Goal: Complete application form: Complete application form

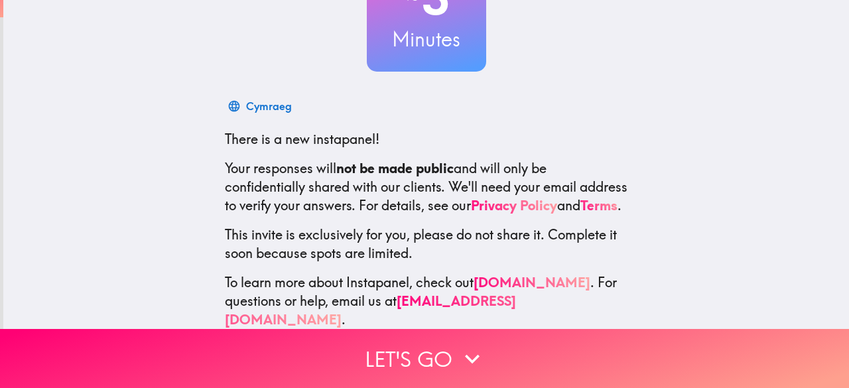
scroll to position [163, 0]
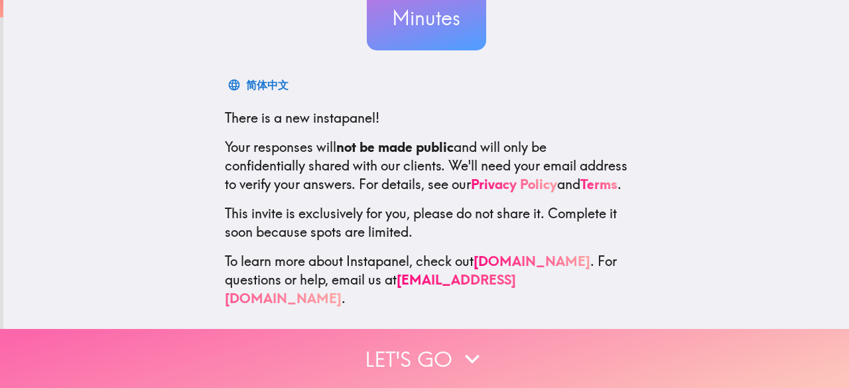
click at [459, 344] on icon "button" at bounding box center [472, 358] width 29 height 29
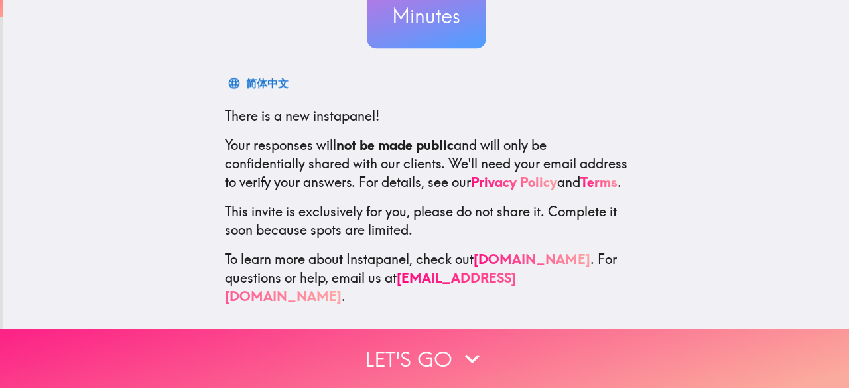
scroll to position [12, 0]
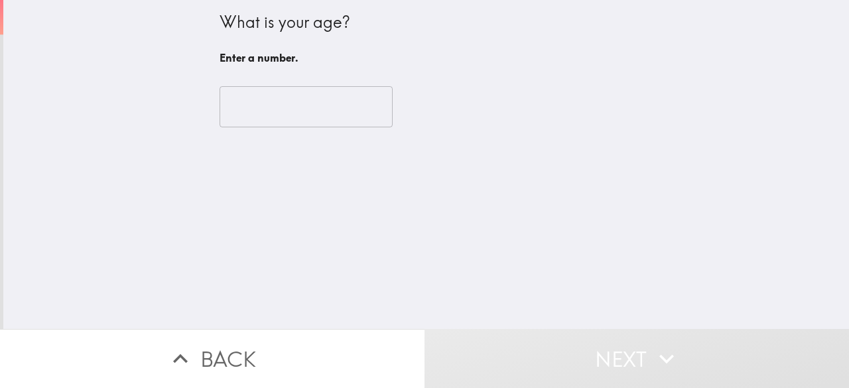
click at [264, 109] on input "number" at bounding box center [306, 106] width 173 height 41
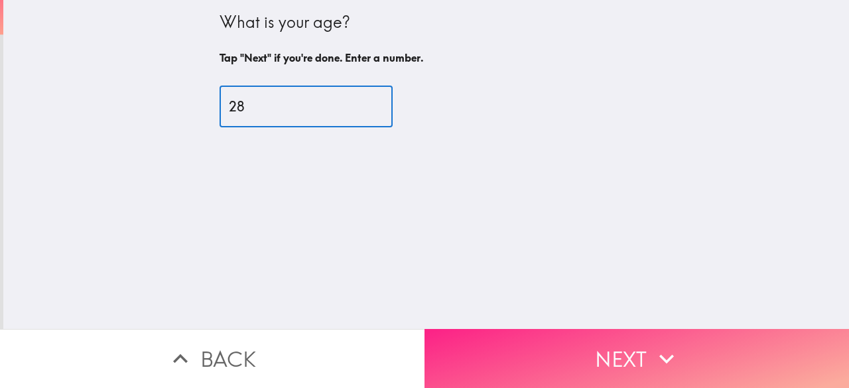
type input "28"
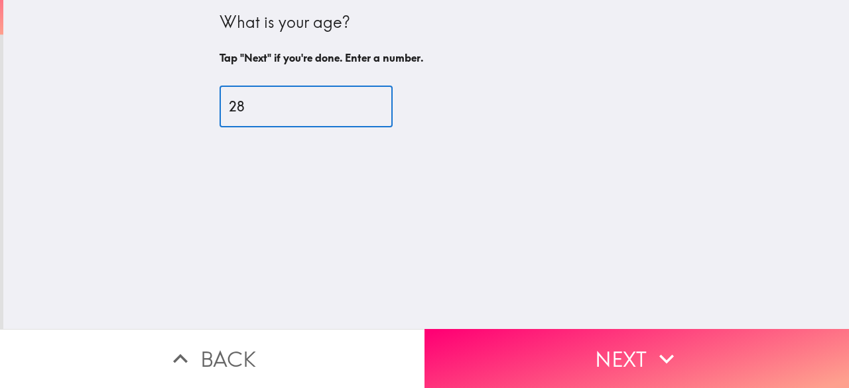
click at [588, 349] on button "Next" at bounding box center [637, 358] width 425 height 59
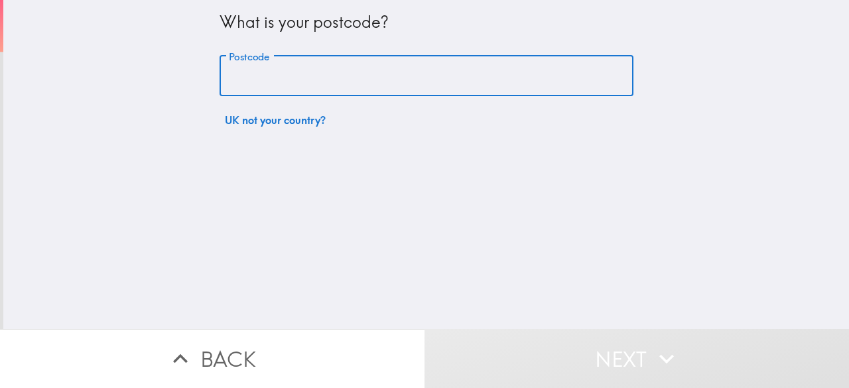
click at [348, 80] on input "Postcode" at bounding box center [427, 76] width 414 height 41
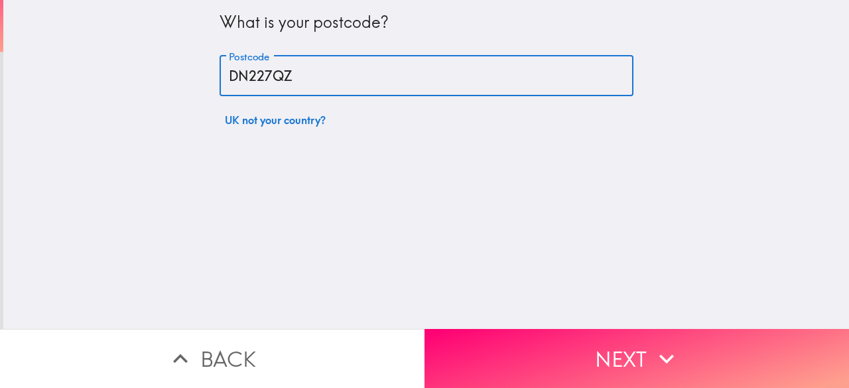
click at [251, 74] on input "DN227QZ" at bounding box center [427, 76] width 414 height 41
click at [253, 76] on input "DN227QZ" at bounding box center [427, 76] width 414 height 41
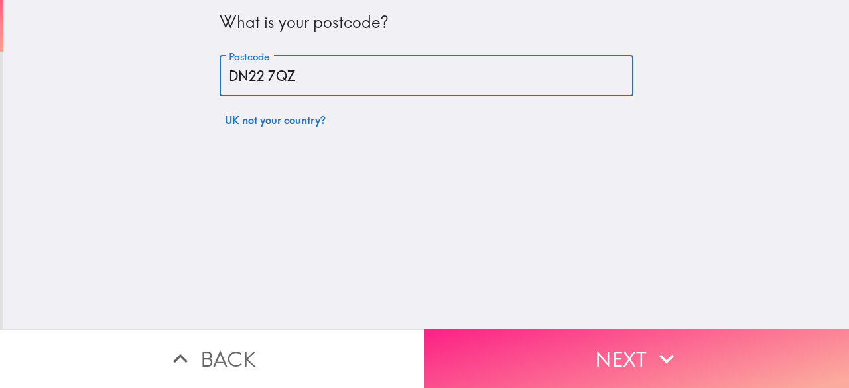
type input "DN22 7QZ"
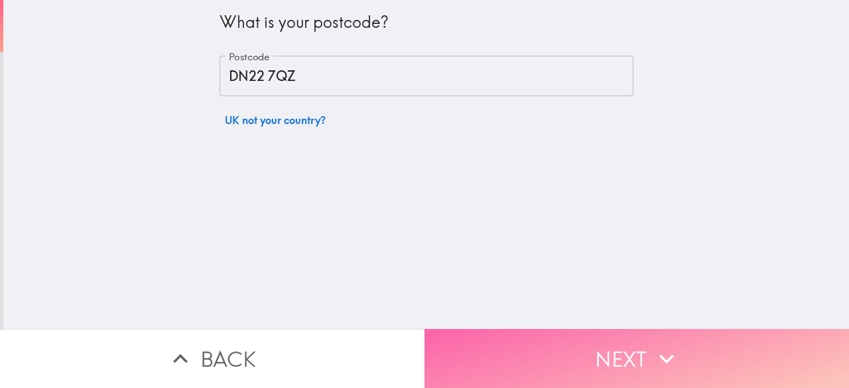
click at [558, 340] on button "Next" at bounding box center [637, 358] width 425 height 59
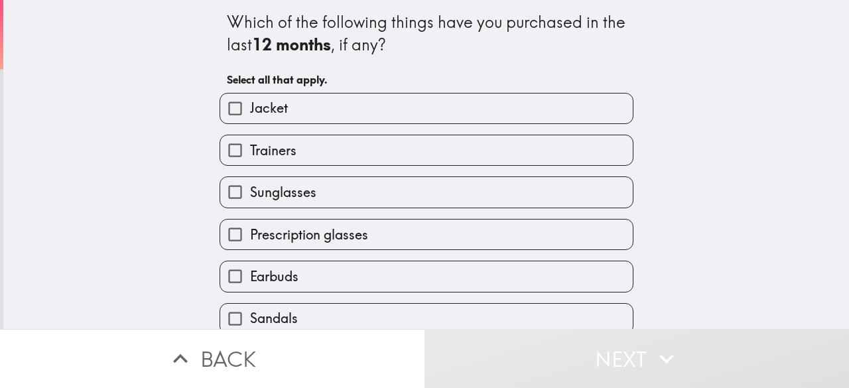
click at [293, 107] on label "Jacket" at bounding box center [426, 109] width 413 height 30
click at [250, 107] on input "Jacket" at bounding box center [235, 109] width 30 height 30
checkbox input "true"
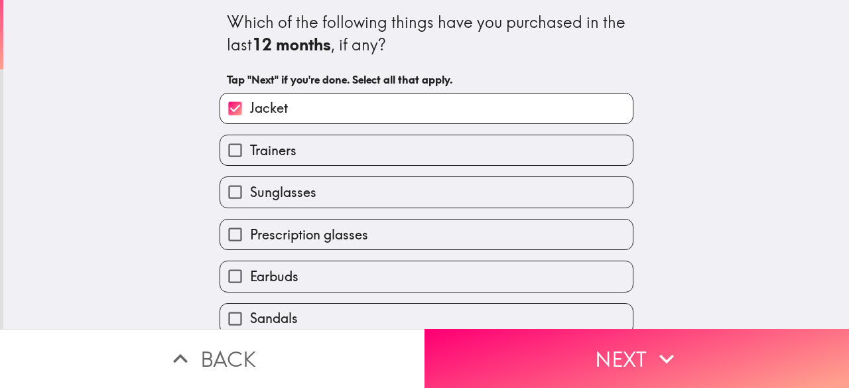
click at [300, 155] on label "Trainers" at bounding box center [426, 150] width 413 height 30
click at [250, 155] on input "Trainers" at bounding box center [235, 150] width 30 height 30
checkbox input "true"
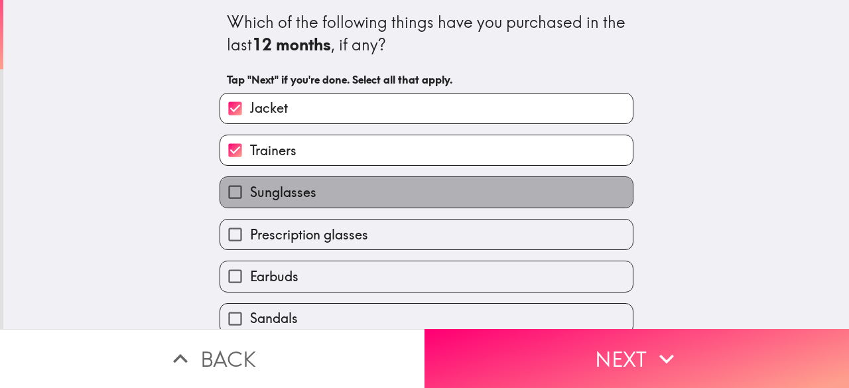
click at [326, 206] on label "Sunglasses" at bounding box center [426, 192] width 413 height 30
click at [250, 206] on input "Sunglasses" at bounding box center [235, 192] width 30 height 30
checkbox input "true"
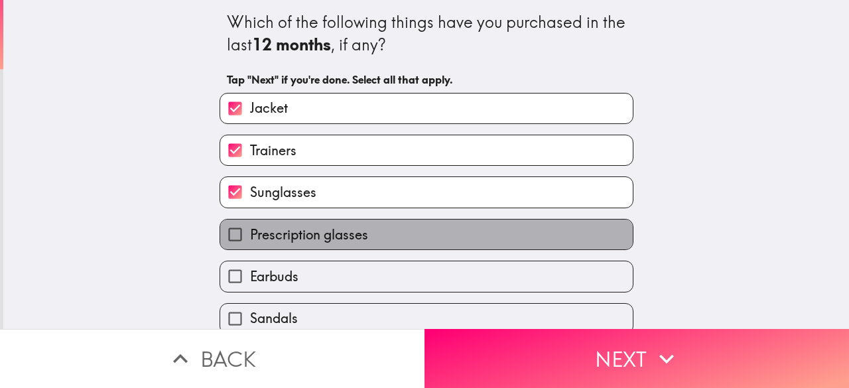
click at [360, 242] on label "Prescription glasses" at bounding box center [426, 235] width 413 height 30
click at [250, 242] on input "Prescription glasses" at bounding box center [235, 235] width 30 height 30
checkbox input "true"
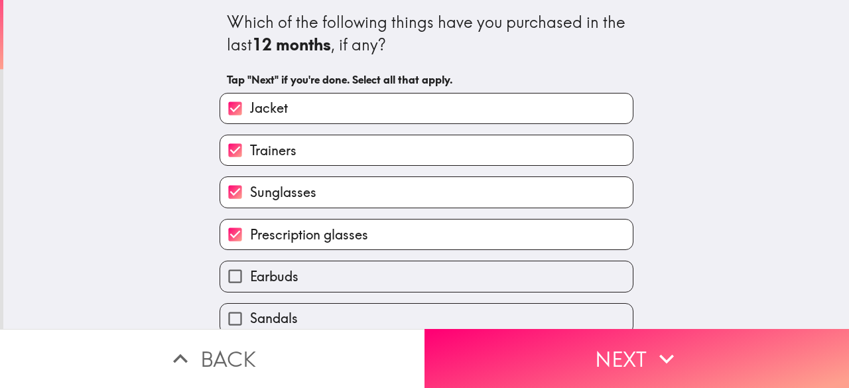
click at [348, 279] on label "Earbuds" at bounding box center [426, 276] width 413 height 30
click at [250, 279] on input "Earbuds" at bounding box center [235, 276] width 30 height 30
checkbox input "true"
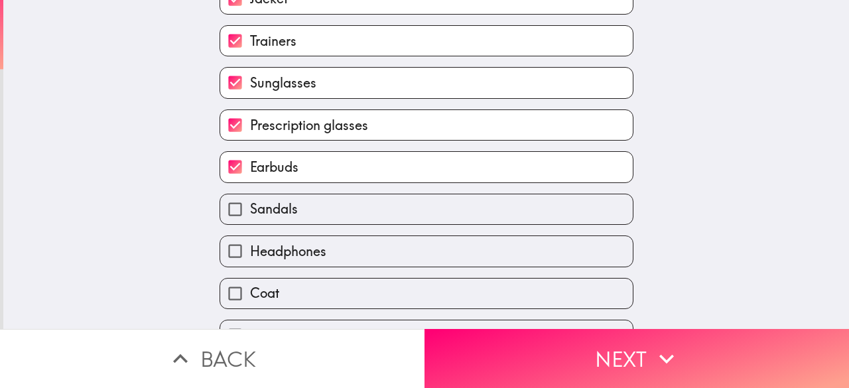
scroll to position [133, 0]
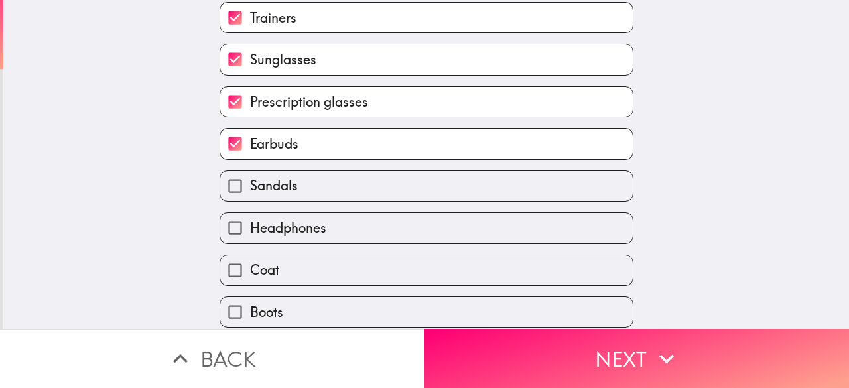
click at [302, 233] on span "Headphones" at bounding box center [288, 228] width 76 height 19
click at [250, 233] on input "Headphones" at bounding box center [235, 228] width 30 height 30
checkbox input "true"
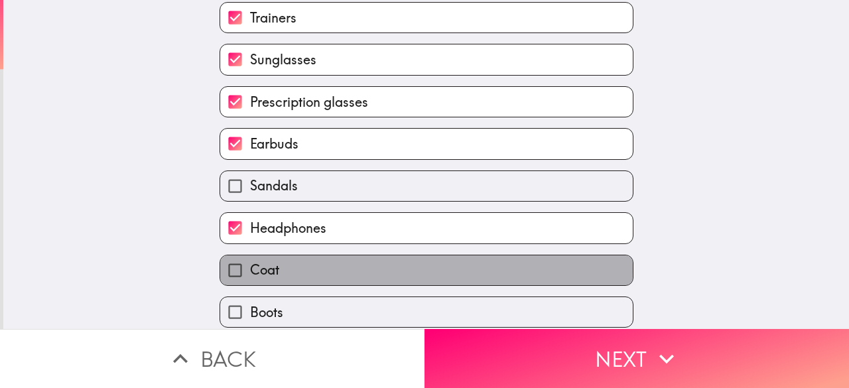
click at [304, 273] on label "Coat" at bounding box center [426, 270] width 413 height 30
click at [250, 273] on input "Coat" at bounding box center [235, 270] width 30 height 30
checkbox input "true"
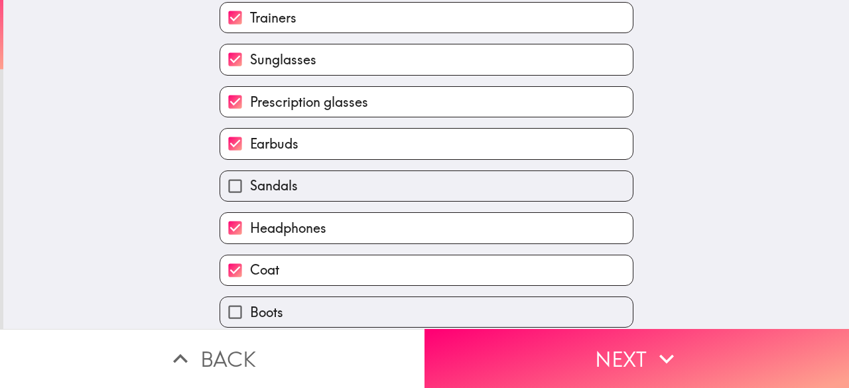
scroll to position [188, 0]
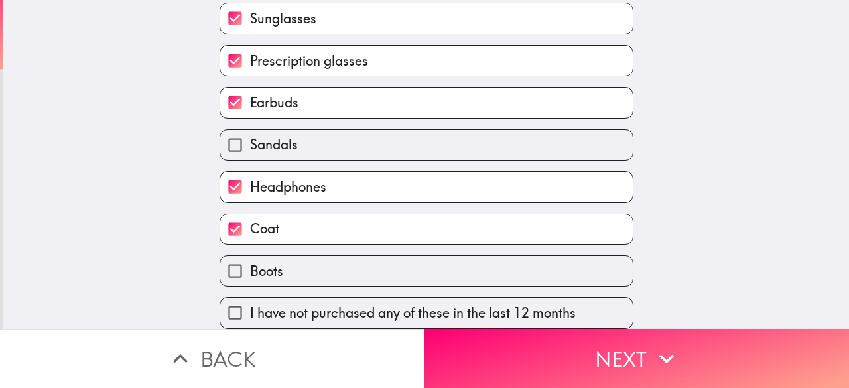
click at [281, 261] on label "Boots" at bounding box center [426, 271] width 413 height 30
click at [250, 261] on input "Boots" at bounding box center [235, 271] width 30 height 30
checkbox input "true"
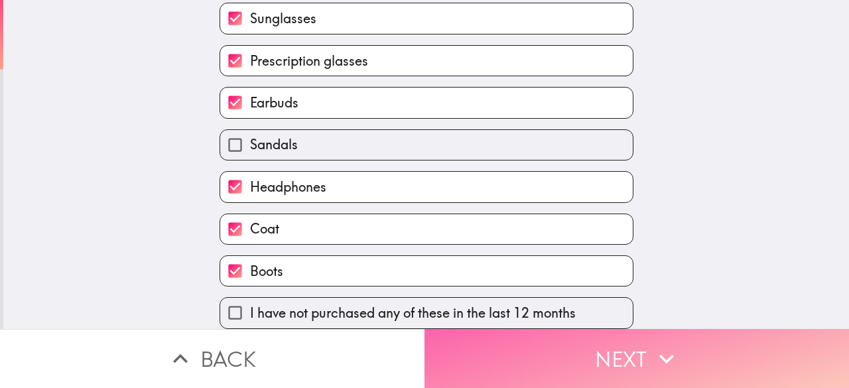
click at [486, 360] on button "Next" at bounding box center [637, 358] width 425 height 59
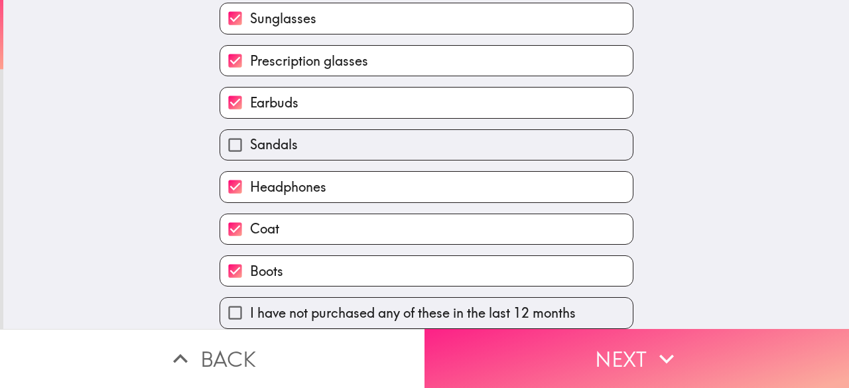
scroll to position [60, 0]
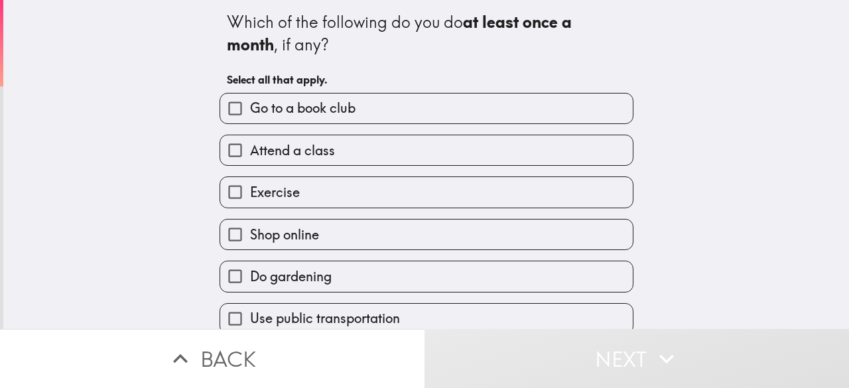
click at [326, 151] on label "Attend a class" at bounding box center [426, 150] width 413 height 30
click at [250, 151] on input "Attend a class" at bounding box center [235, 150] width 30 height 30
checkbox input "true"
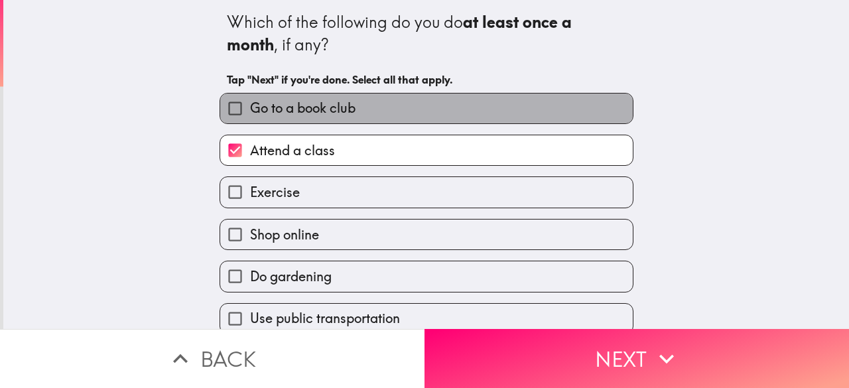
click at [331, 115] on span "Go to a book club" at bounding box center [302, 108] width 105 height 19
click at [250, 115] on input "Go to a book club" at bounding box center [235, 109] width 30 height 30
checkbox input "true"
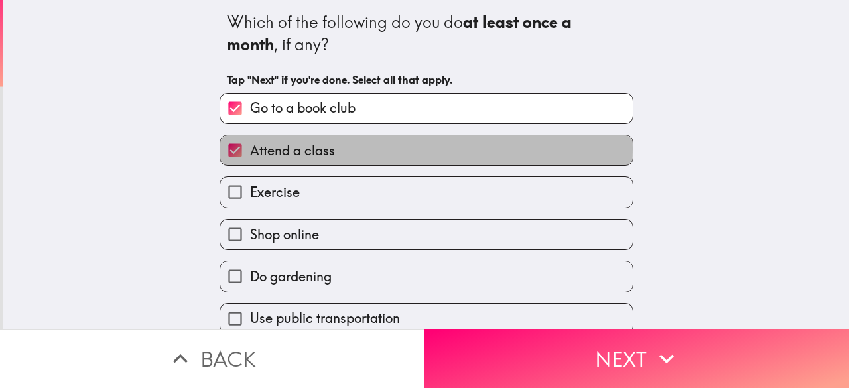
click at [331, 149] on label "Attend a class" at bounding box center [426, 150] width 413 height 30
click at [250, 149] on input "Attend a class" at bounding box center [235, 150] width 30 height 30
checkbox input "false"
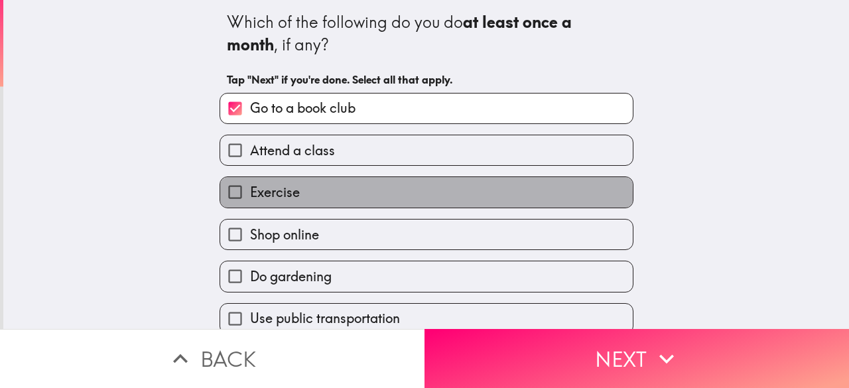
click at [325, 197] on label "Exercise" at bounding box center [426, 192] width 413 height 30
click at [250, 197] on input "Exercise" at bounding box center [235, 192] width 30 height 30
checkbox input "true"
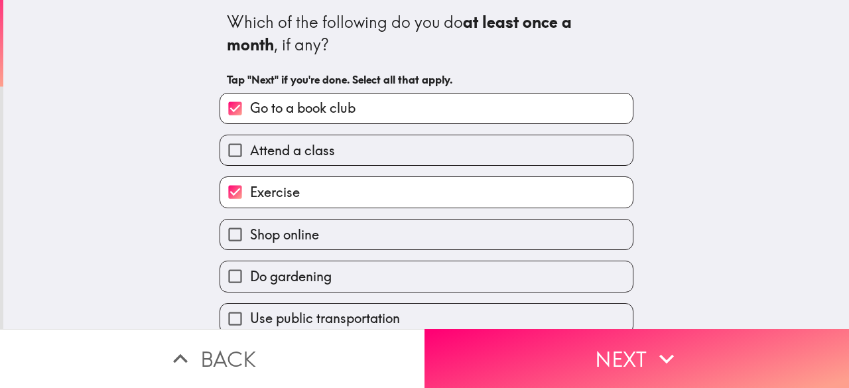
click at [328, 239] on label "Shop online" at bounding box center [426, 235] width 413 height 30
click at [250, 239] on input "Shop online" at bounding box center [235, 235] width 30 height 30
checkbox input "true"
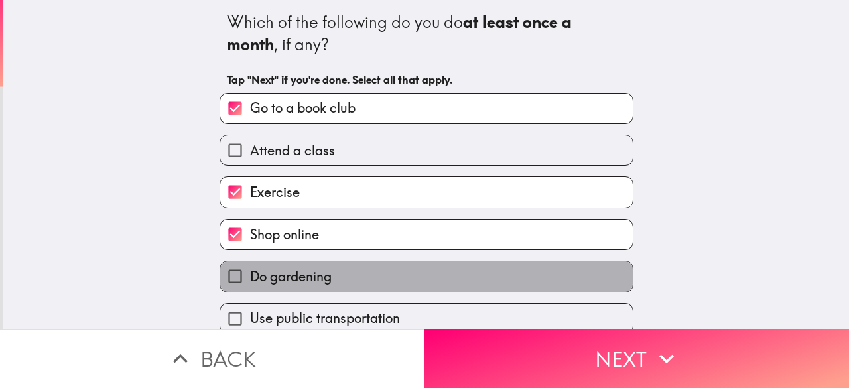
click at [330, 275] on label "Do gardening" at bounding box center [426, 276] width 413 height 30
click at [250, 275] on input "Do gardening" at bounding box center [235, 276] width 30 height 30
checkbox input "true"
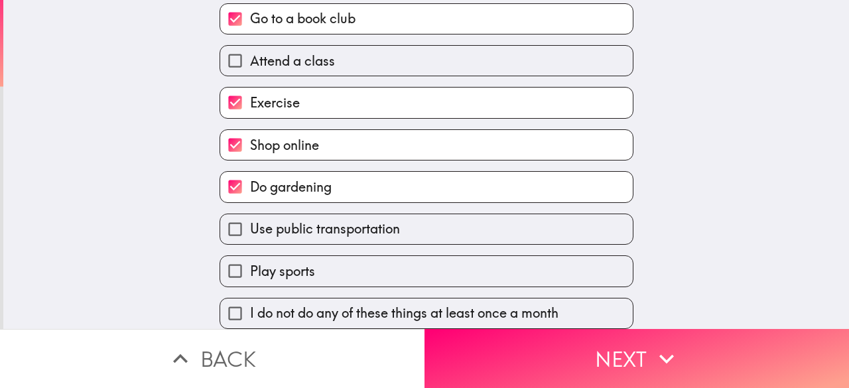
scroll to position [103, 0]
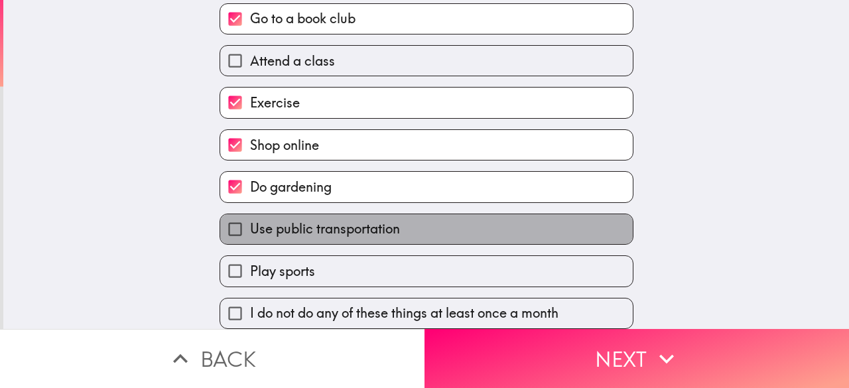
click at [324, 222] on span "Use public transportation" at bounding box center [325, 229] width 150 height 19
click at [250, 222] on input "Use public transportation" at bounding box center [235, 229] width 30 height 30
checkbox input "true"
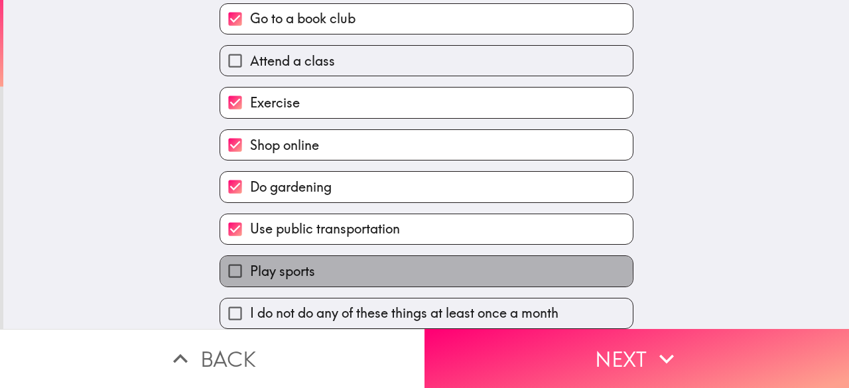
click at [335, 257] on label "Play sports" at bounding box center [426, 271] width 413 height 30
click at [250, 257] on input "Play sports" at bounding box center [235, 271] width 30 height 30
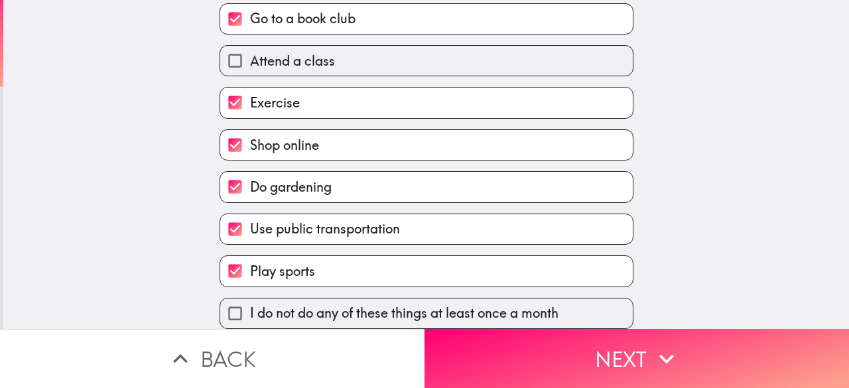
click at [335, 256] on label "Play sports" at bounding box center [426, 271] width 413 height 30
click at [250, 256] on input "Play sports" at bounding box center [235, 271] width 30 height 30
checkbox input "false"
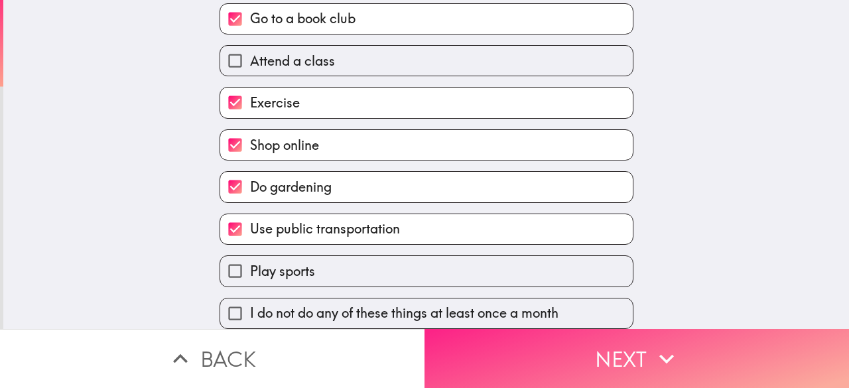
click at [489, 353] on button "Next" at bounding box center [637, 358] width 425 height 59
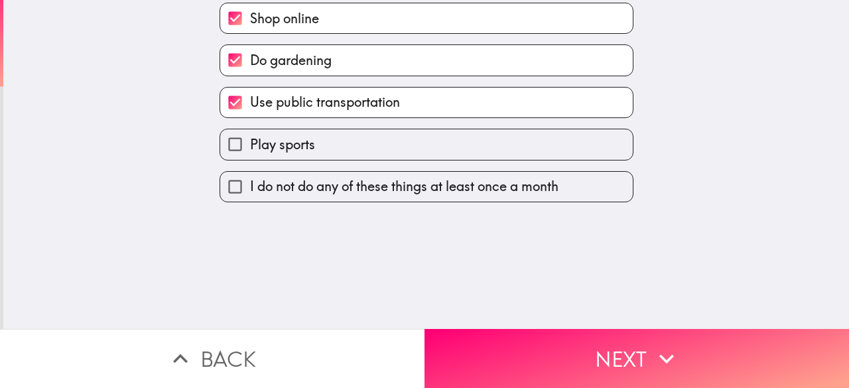
scroll to position [0, 0]
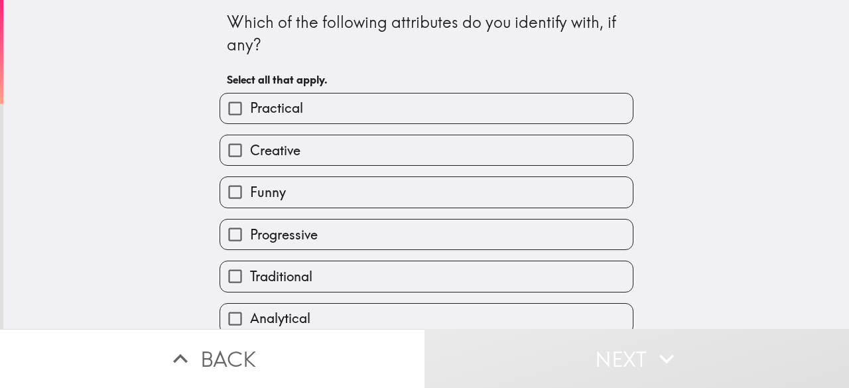
click at [368, 147] on label "Creative" at bounding box center [426, 150] width 413 height 30
click at [250, 147] on input "Creative" at bounding box center [235, 150] width 30 height 30
checkbox input "true"
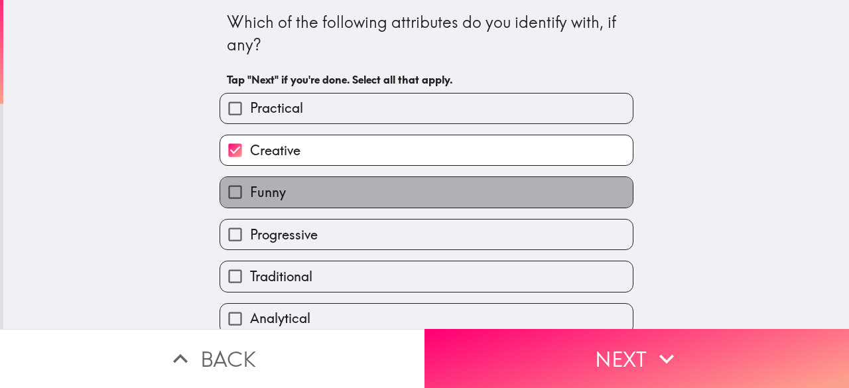
click at [369, 196] on label "Funny" at bounding box center [426, 192] width 413 height 30
click at [250, 196] on input "Funny" at bounding box center [235, 192] width 30 height 30
checkbox input "true"
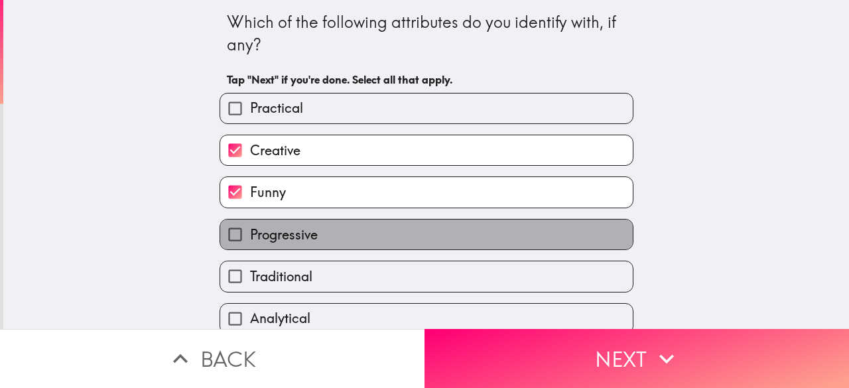
click at [374, 239] on label "Progressive" at bounding box center [426, 235] width 413 height 30
click at [250, 239] on input "Progressive" at bounding box center [235, 235] width 30 height 30
checkbox input "true"
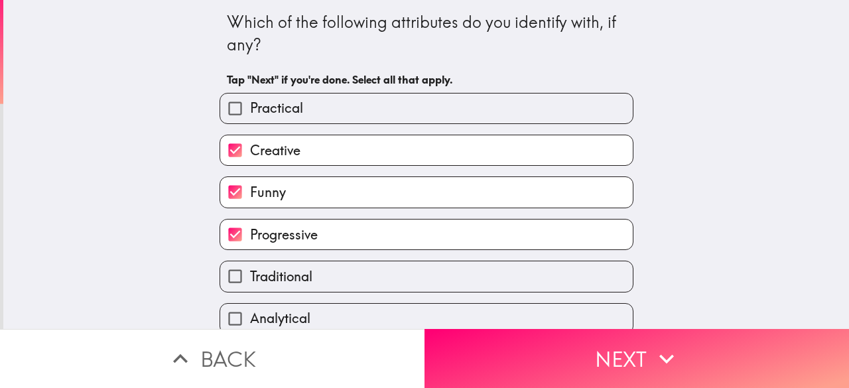
click at [371, 275] on label "Traditional" at bounding box center [426, 276] width 413 height 30
click at [250, 275] on input "Traditional" at bounding box center [235, 276] width 30 height 30
checkbox input "true"
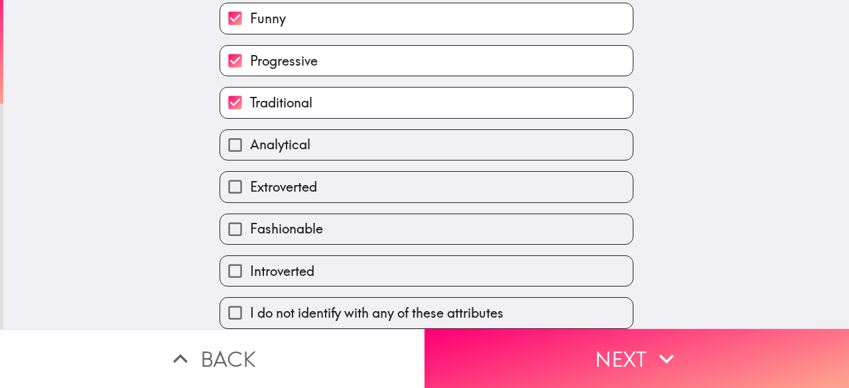
scroll to position [188, 0]
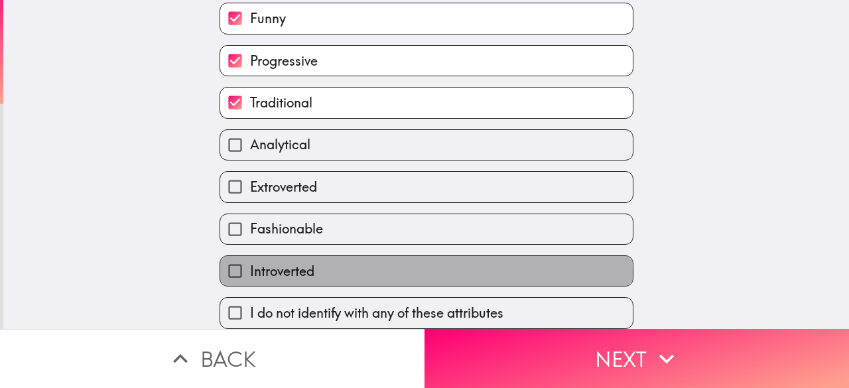
click at [336, 262] on label "Introverted" at bounding box center [426, 271] width 413 height 30
click at [250, 262] on input "Introverted" at bounding box center [235, 271] width 30 height 30
checkbox input "true"
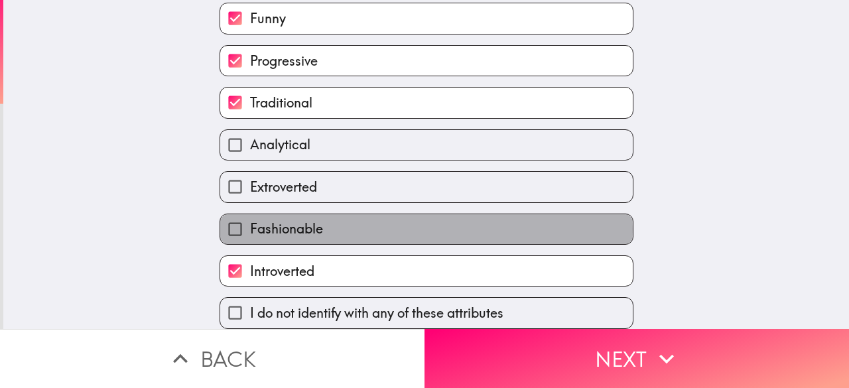
click at [389, 218] on label "Fashionable" at bounding box center [426, 229] width 413 height 30
click at [250, 218] on input "Fashionable" at bounding box center [235, 229] width 30 height 30
checkbox input "true"
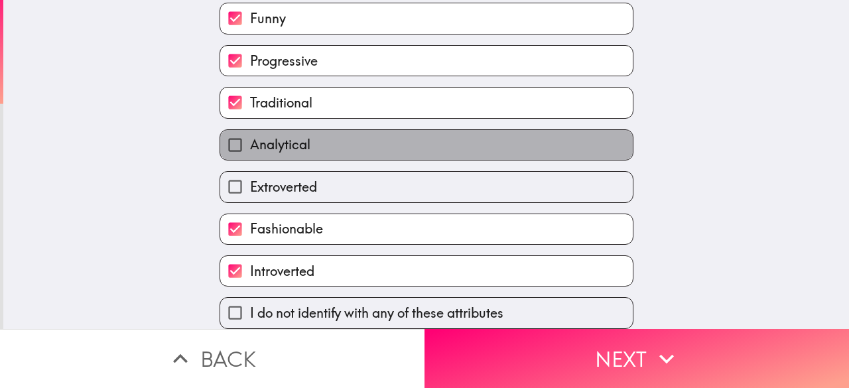
click at [370, 139] on label "Analytical" at bounding box center [426, 145] width 413 height 30
click at [250, 139] on input "Analytical" at bounding box center [235, 145] width 30 height 30
checkbox input "true"
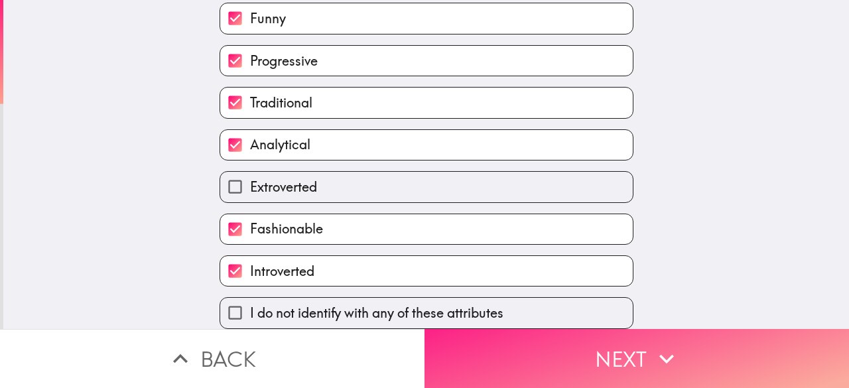
click at [586, 360] on button "Next" at bounding box center [637, 358] width 425 height 59
